Goal: Entertainment & Leisure: Browse casually

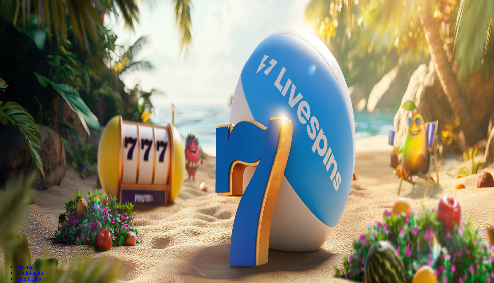
click at [40, 27] on span "Kirjaudu" at bounding box center [46, 24] width 17 height 5
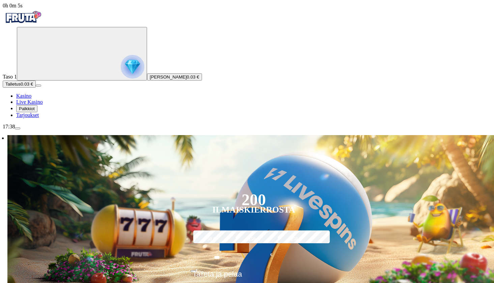
click at [37, 112] on button "Palkkiot" at bounding box center [26, 108] width 21 height 7
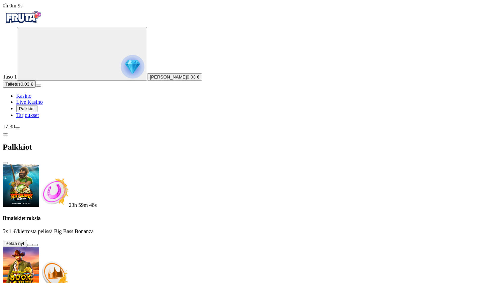
click at [32, 244] on button at bounding box center [29, 245] width 5 height 2
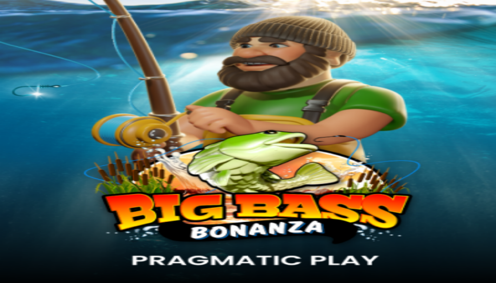
drag, startPoint x: 339, startPoint y: 24, endPoint x: 356, endPoint y: 25, distance: 16.2
click at [341, 189] on div at bounding box center [248, 222] width 490 height 66
click at [44, 118] on ul "Kasino Live Kasino Palkkiot Tarjoukset" at bounding box center [248, 105] width 490 height 25
click at [31, 99] on link "Kasino" at bounding box center [23, 96] width 15 height 6
click at [38, 23] on img "Primary" at bounding box center [23, 17] width 40 height 17
